Goal: Check status: Check status

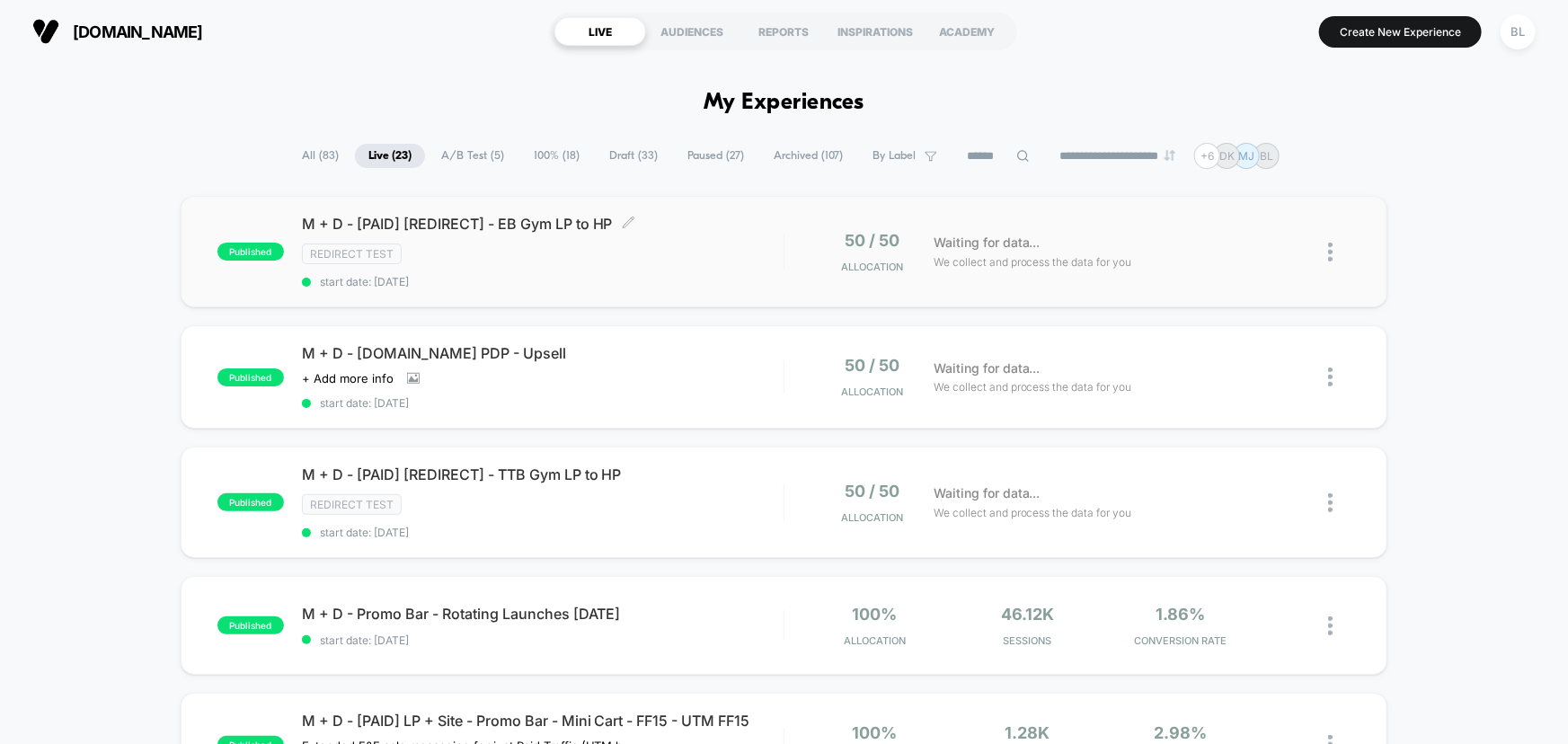
click at [602, 279] on span "start date: [DATE]" at bounding box center [542, 281] width 481 height 13
click at [702, 494] on div "Redirect Test" at bounding box center [542, 504] width 481 height 21
